Goal: Task Accomplishment & Management: Manage account settings

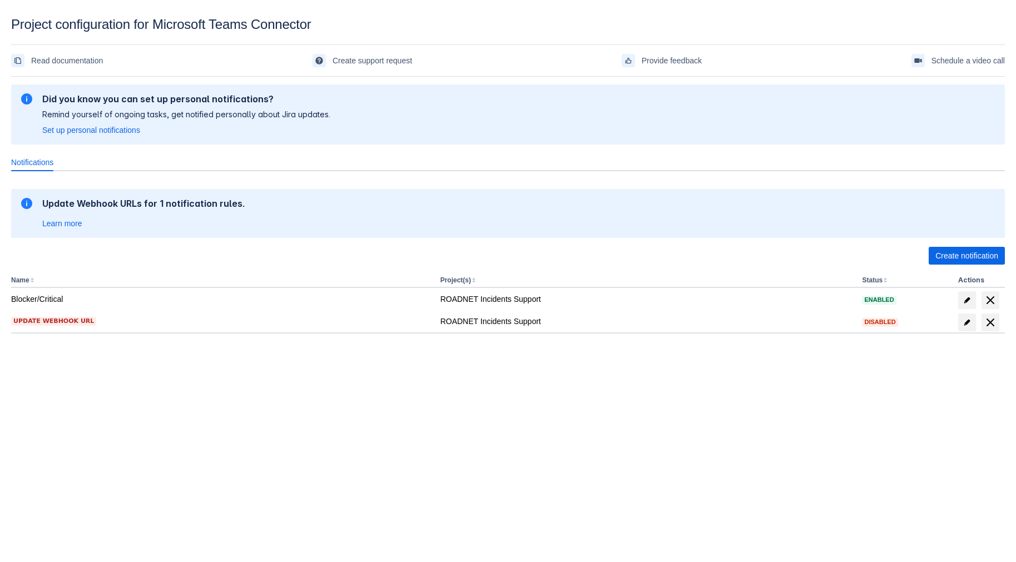
click at [494, 364] on div "Update Webhook URLs for 1 notification rules. Learn more Create notification Na…" at bounding box center [507, 270] width 993 height 198
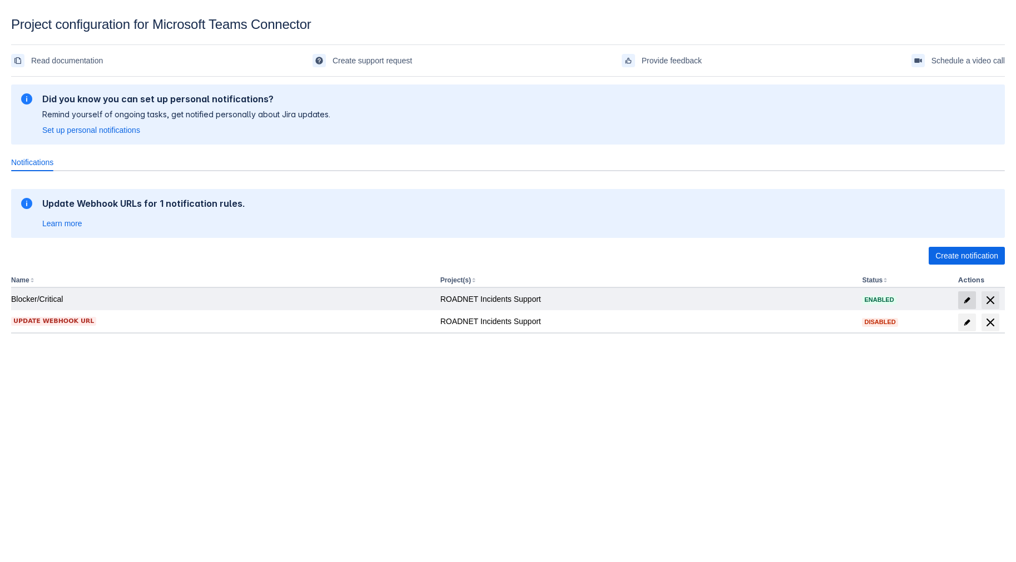
click at [972, 307] on span at bounding box center [967, 300] width 18 height 18
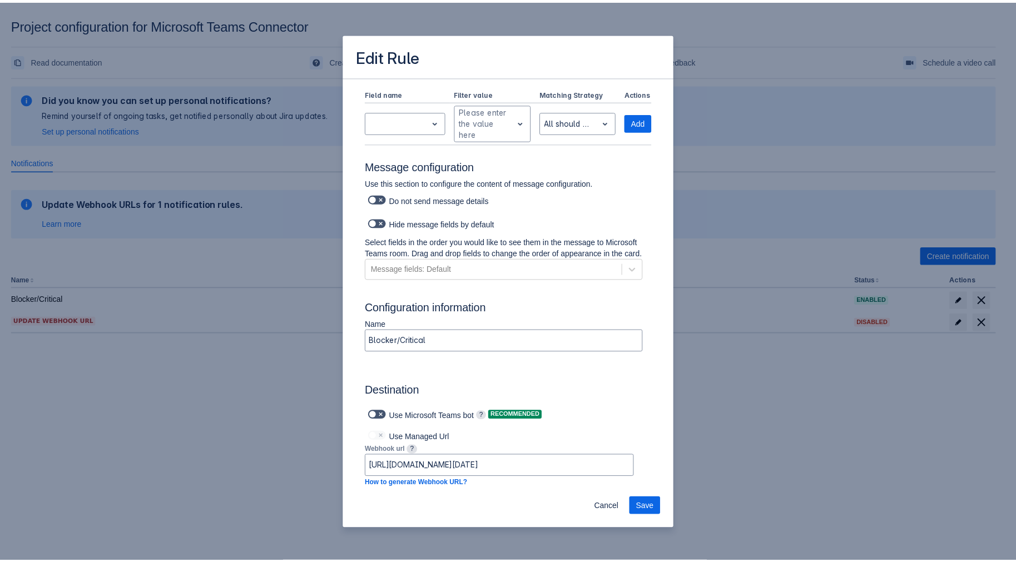
scroll to position [623, 0]
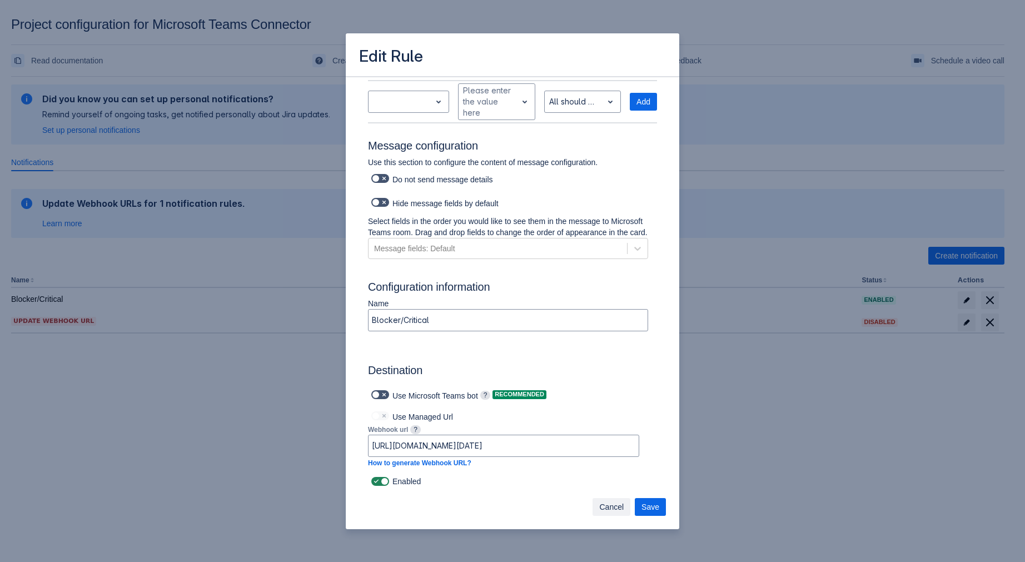
click at [620, 507] on span "Cancel" at bounding box center [611, 507] width 24 height 18
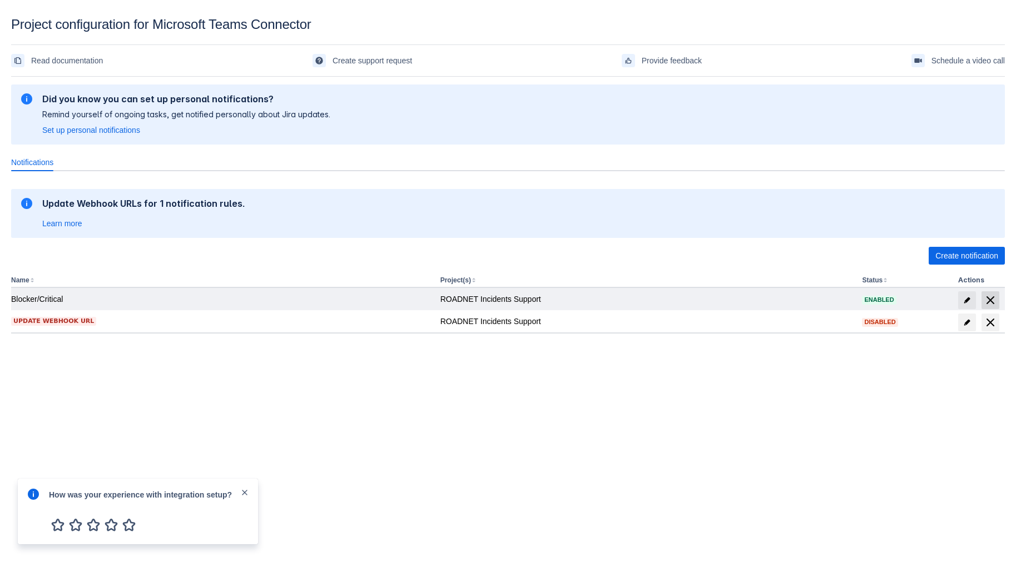
click at [990, 293] on span "delete" at bounding box center [989, 299] width 13 height 13
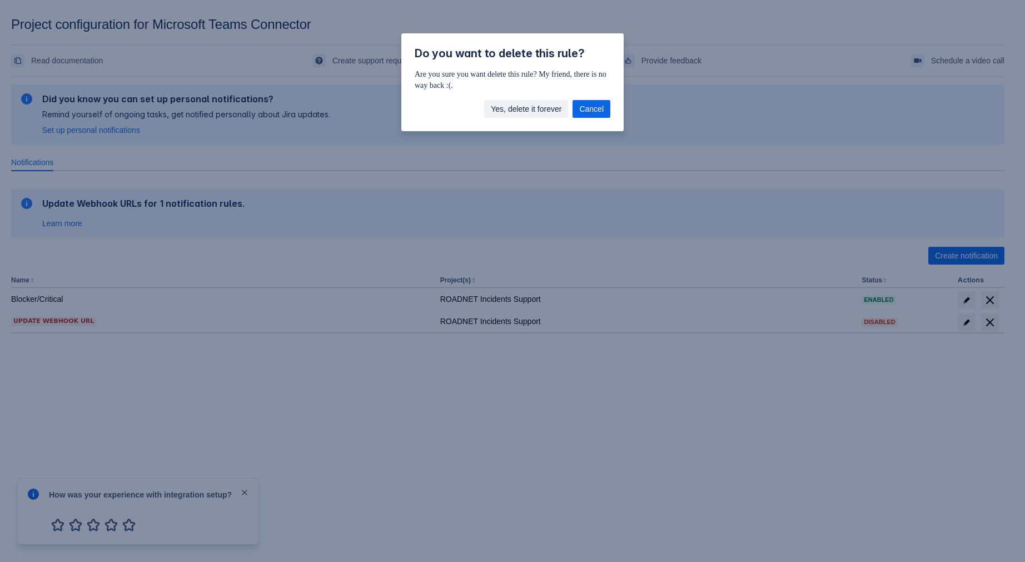
click at [534, 105] on span "Yes, delete it forever" at bounding box center [526, 109] width 71 height 18
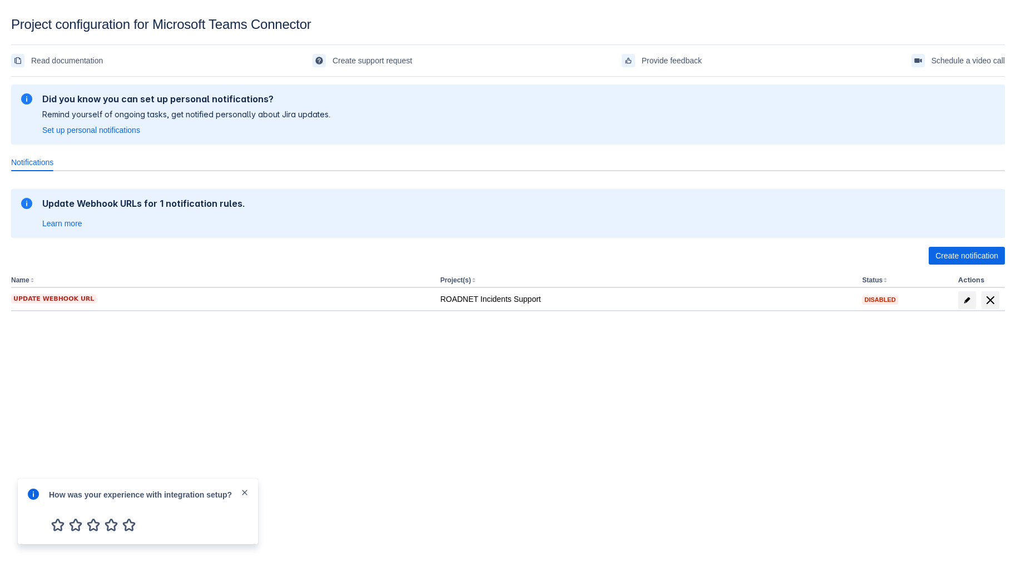
click at [443, 336] on div "Update Webhook URLs for 1 notification rules. Learn more Create notification Na…" at bounding box center [507, 261] width 993 height 162
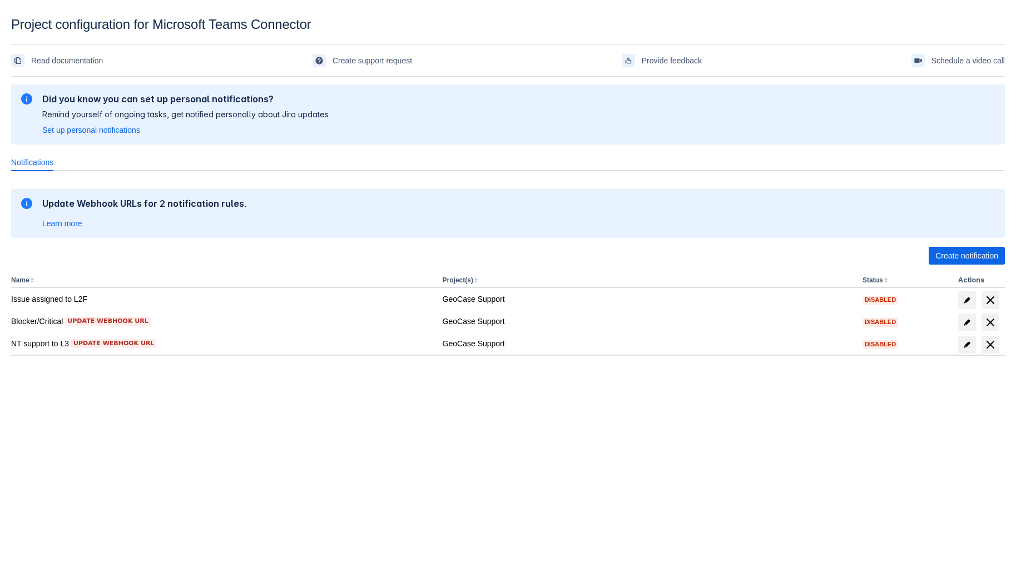
click at [665, 396] on div "Please refresh the page and try again. If the issue persist please contact supp…" at bounding box center [507, 249] width 993 height 337
click at [743, 392] on div "Please refresh the page and try again. If the issue persist please contact supp…" at bounding box center [507, 238] width 993 height 315
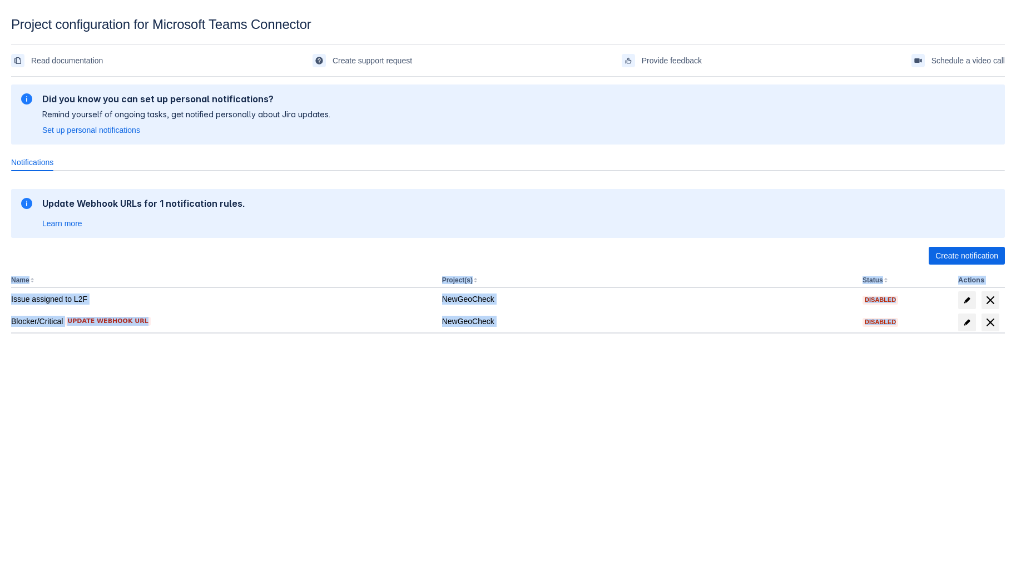
click at [743, 392] on div "Please refresh the page and try again. If the issue persist please contact supp…" at bounding box center [507, 238] width 993 height 315
click at [339, 550] on body "Project configuration for Microsoft Teams Connector Read documentation Create s…" at bounding box center [508, 298] width 1016 height 562
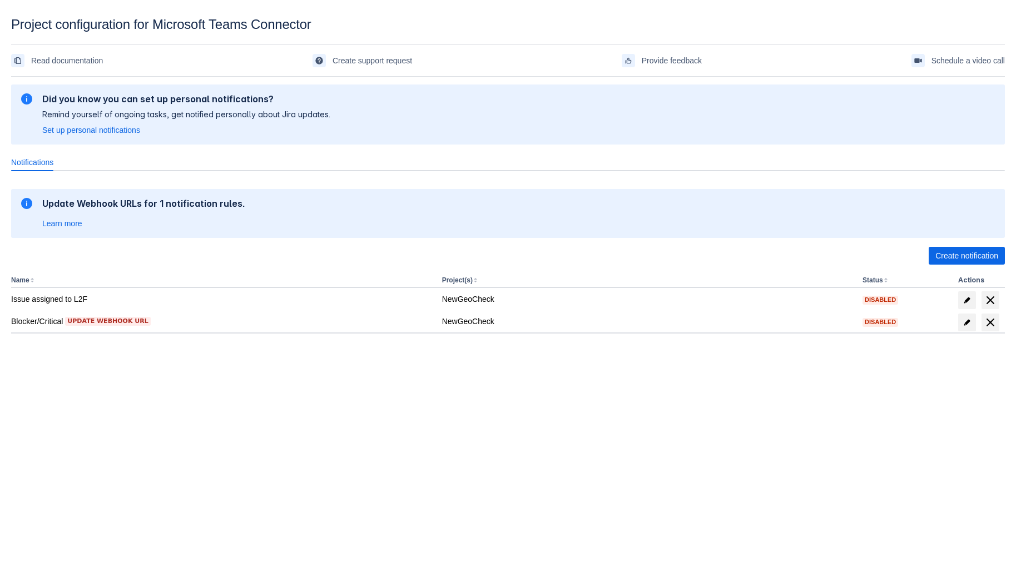
click at [627, 404] on body "Project configuration for Microsoft Teams Connector Read documentation Create s…" at bounding box center [508, 298] width 1016 height 562
